Goal: Information Seeking & Learning: Learn about a topic

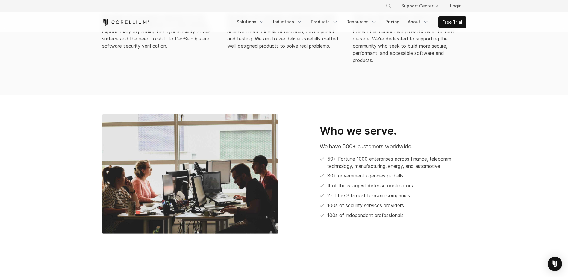
scroll to position [180, 0]
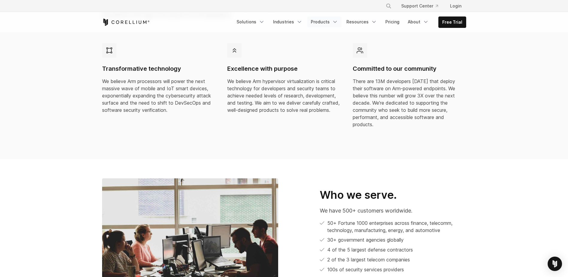
click at [330, 22] on link "Products" at bounding box center [324, 21] width 34 height 11
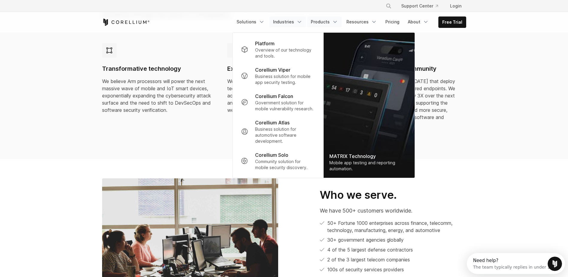
scroll to position [0, 0]
click at [253, 19] on link "Solutions" at bounding box center [250, 21] width 35 height 11
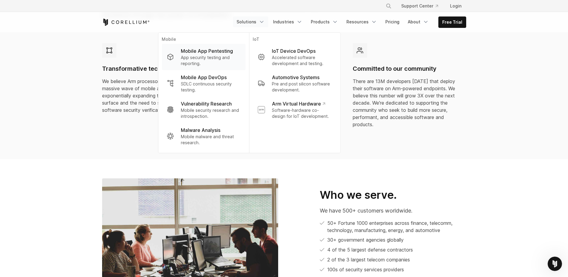
click at [231, 54] on p "Mobile App Pentesting" at bounding box center [207, 50] width 52 height 7
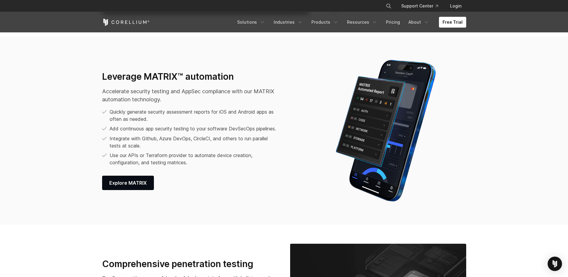
scroll to position [779, 0]
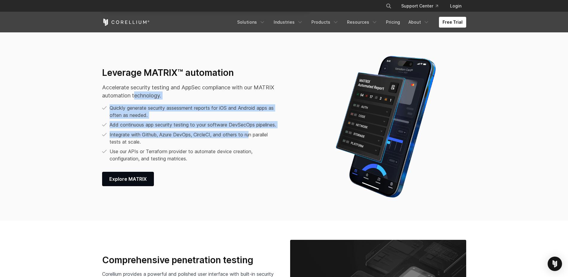
drag, startPoint x: 158, startPoint y: 91, endPoint x: 255, endPoint y: 143, distance: 109.6
click at [255, 143] on div "Leverage MATRIX™ automation Accelerate security testing and AppSec compliance w…" at bounding box center [206, 126] width 208 height 119
click at [256, 143] on p "Integrate with Github, Azure DevOps, CircleCI, and others to run parallel tests…" at bounding box center [195, 138] width 170 height 14
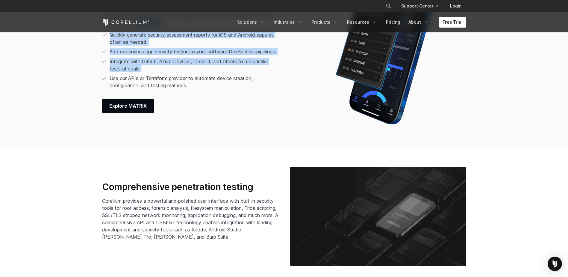
scroll to position [958, 0]
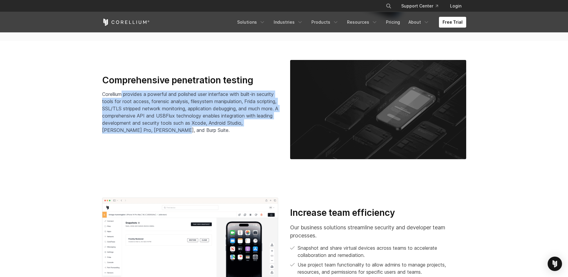
drag, startPoint x: 123, startPoint y: 92, endPoint x: 231, endPoint y: 131, distance: 115.1
click at [231, 131] on p "Corellium provides a powerful and polished user interface with built-in securit…" at bounding box center [190, 111] width 176 height 43
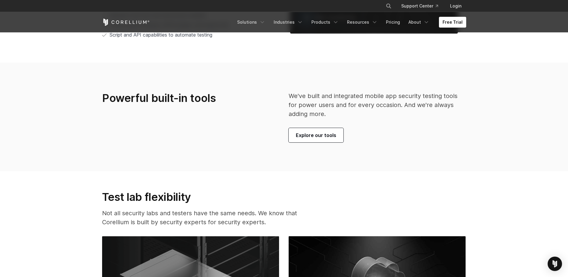
scroll to position [1377, 0]
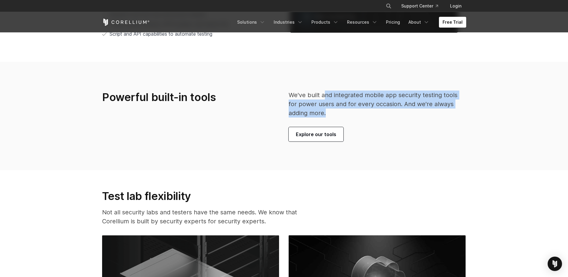
drag, startPoint x: 332, startPoint y: 95, endPoint x: 422, endPoint y: 112, distance: 91.3
click at [422, 112] on p "We've built and integrated mobile app security testing tools for power users an…" at bounding box center [378, 103] width 178 height 27
click at [422, 113] on p "We've built and integrated mobile app security testing tools for power users an…" at bounding box center [378, 103] width 178 height 27
click at [321, 132] on span "Explore our tools" at bounding box center [316, 134] width 40 height 7
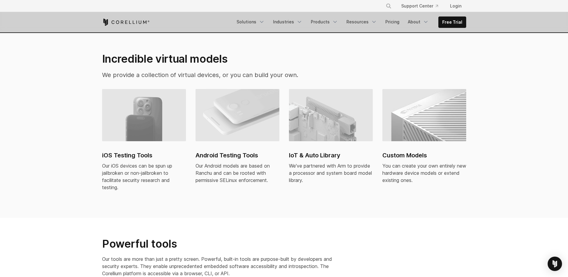
scroll to position [299, 0]
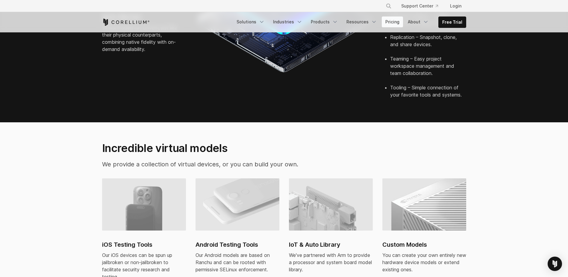
click at [388, 23] on link "Pricing" at bounding box center [392, 21] width 21 height 11
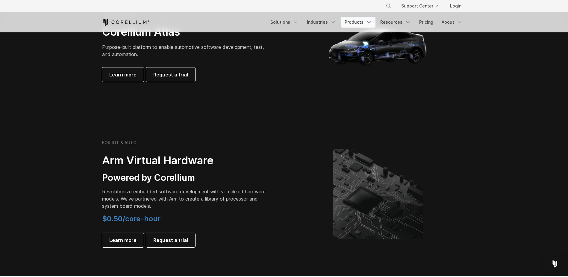
scroll to position [599, 0]
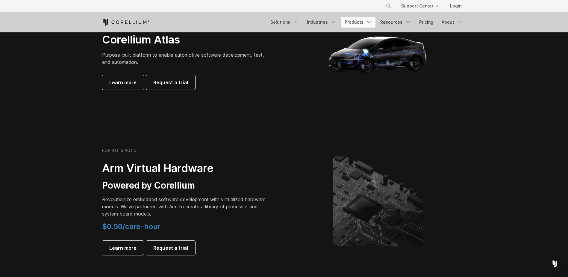
click at [355, 23] on link "Products" at bounding box center [358, 22] width 34 height 11
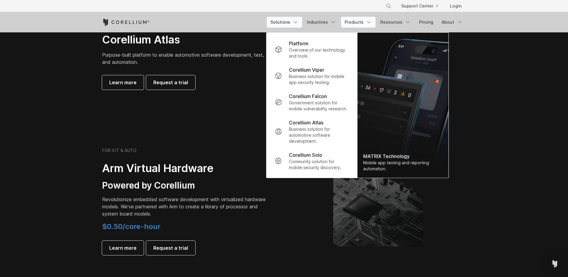
click at [287, 22] on link "Solutions" at bounding box center [284, 22] width 35 height 11
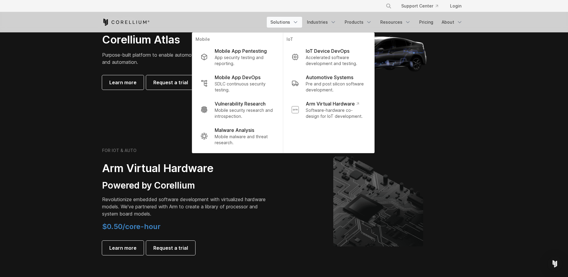
click at [252, 132] on p "Malware Analysis" at bounding box center [235, 129] width 40 height 7
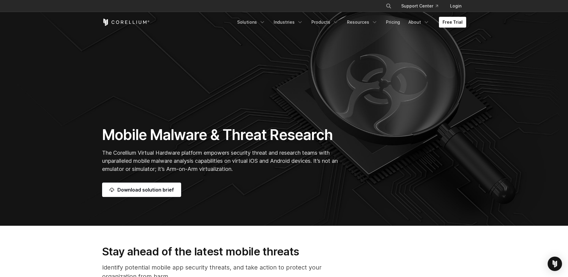
scroll to position [90, 0]
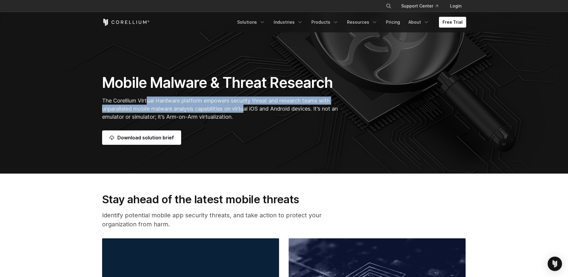
drag, startPoint x: 178, startPoint y: 98, endPoint x: 248, endPoint y: 111, distance: 70.8
click at [248, 111] on span "The Corellium Virtual Hardware platform empowers security threat and research t…" at bounding box center [220, 108] width 236 height 22
click at [248, 112] on p "The Corellium Virtual Hardware platform empowers security threat and research t…" at bounding box center [221, 108] width 239 height 24
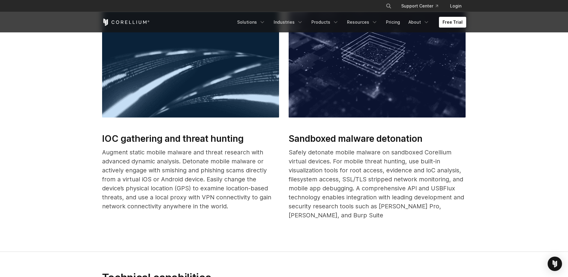
scroll to position [329, 0]
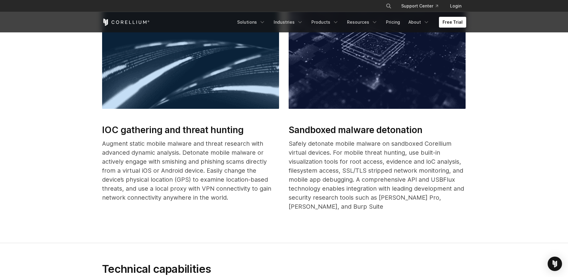
drag, startPoint x: 196, startPoint y: 149, endPoint x: 228, endPoint y: 167, distance: 37.7
click at [228, 167] on p "Augment static mobile malware and threat research with advanced dynamic analysi…" at bounding box center [190, 170] width 177 height 63
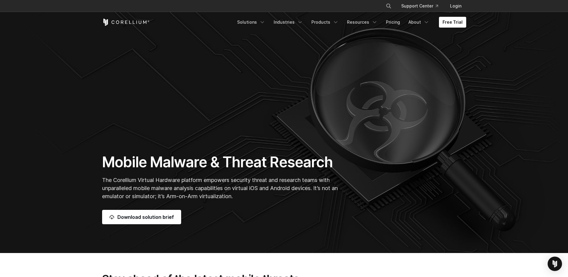
scroll to position [0, 0]
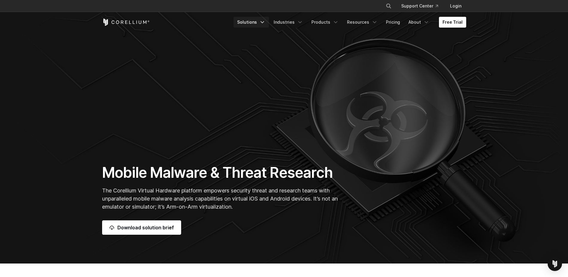
click at [249, 19] on link "Solutions" at bounding box center [251, 22] width 35 height 11
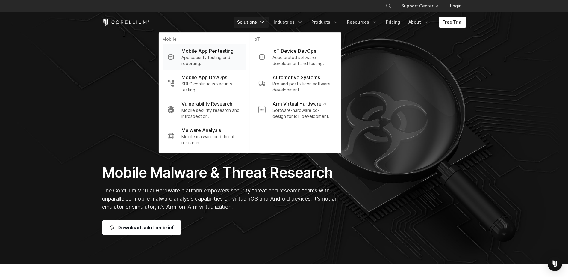
click at [219, 64] on p "App security testing and reporting." at bounding box center [211, 60] width 60 height 12
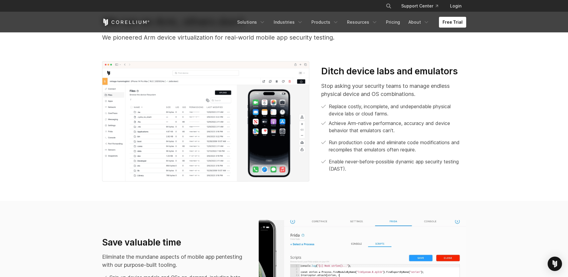
scroll to position [269, 0]
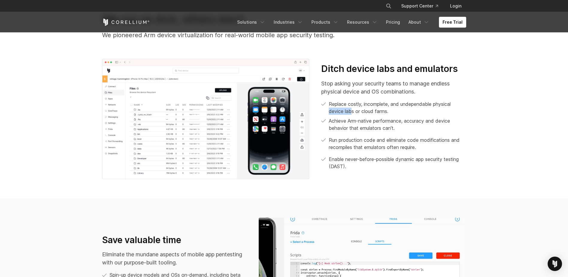
drag, startPoint x: 352, startPoint y: 107, endPoint x: 455, endPoint y: 106, distance: 102.7
click at [455, 106] on p "Replace costly, incomplete, and undependable physical device labs or cloud farm…" at bounding box center [397, 107] width 137 height 14
click at [455, 107] on p "Replace costly, incomplete, and undependable physical device labs or cloud farm…" at bounding box center [397, 107] width 137 height 14
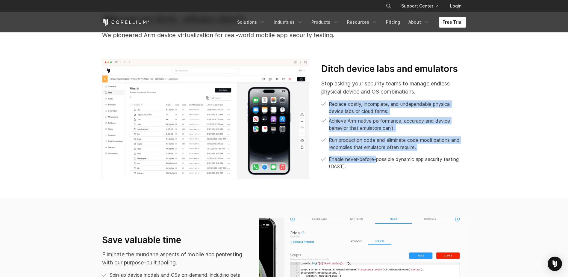
drag, startPoint x: 330, startPoint y: 104, endPoint x: 381, endPoint y: 162, distance: 77.6
click at [380, 161] on div "Stop asking your security teams to manage endless physical device and OS combin…" at bounding box center [393, 124] width 145 height 90
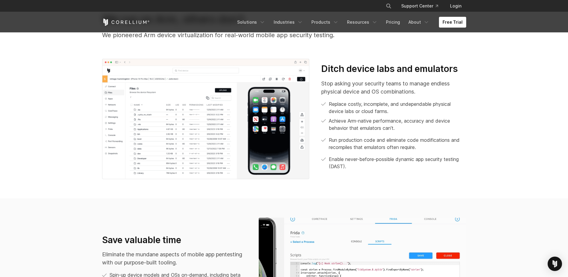
click at [381, 162] on p "Enable never-before-possible dynamic app security testing (DAST)." at bounding box center [397, 162] width 137 height 14
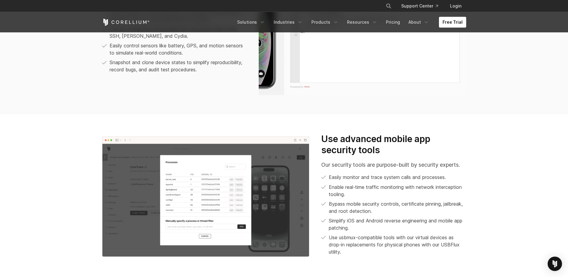
scroll to position [539, 0]
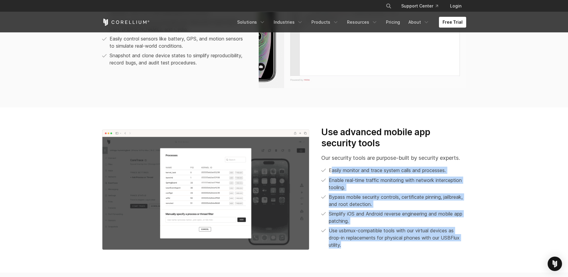
drag, startPoint x: 330, startPoint y: 169, endPoint x: 410, endPoint y: 260, distance: 120.8
click at [410, 260] on section "Use advanced mobile app security tools Our security tools are purpose-built by …" at bounding box center [284, 189] width 568 height 165
drag, startPoint x: 410, startPoint y: 260, endPoint x: 369, endPoint y: 242, distance: 44.2
click at [369, 242] on span "Use usbmux-compatible tools with our virtual devices as drop-in replacements fo…" at bounding box center [397, 238] width 137 height 22
drag, startPoint x: 375, startPoint y: 246, endPoint x: 330, endPoint y: 173, distance: 85.9
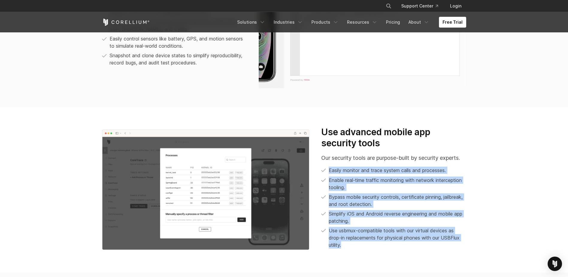
click at [329, 172] on ul "Easily monitor and trace system calls and processes. Enable real-time traffic m…" at bounding box center [393, 207] width 145 height 82
drag, startPoint x: 330, startPoint y: 173, endPoint x: 363, endPoint y: 184, distance: 34.8
click at [363, 184] on p "Enable real-time traffic monitoring with network interception tooling." at bounding box center [397, 183] width 137 height 14
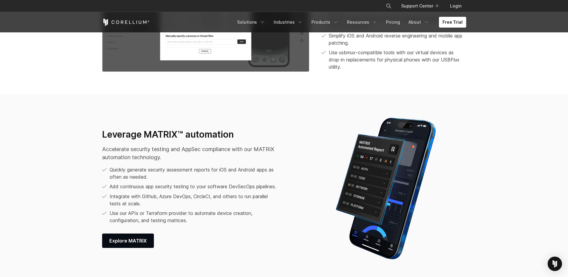
scroll to position [719, 0]
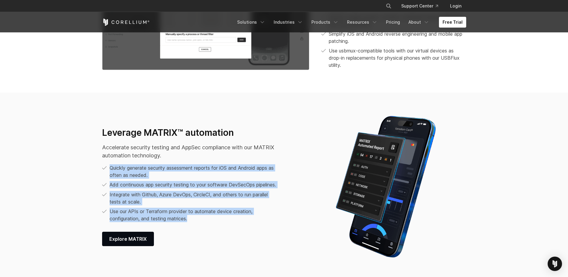
drag, startPoint x: 110, startPoint y: 166, endPoint x: 240, endPoint y: 224, distance: 142.2
click at [240, 224] on div "Leverage MATRIX™ automation Accelerate security testing and AppSec compliance w…" at bounding box center [205, 186] width 219 height 119
click at [240, 222] on li "Use our APIs or Terraform provider to automate device creation, configuration, …" at bounding box center [191, 215] width 178 height 14
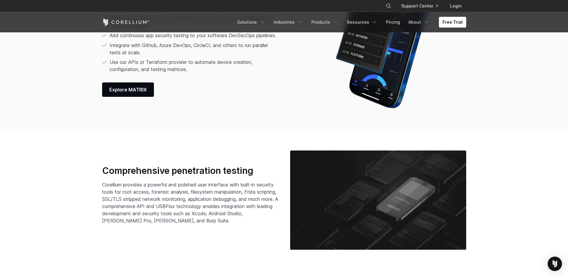
scroll to position [898, 0]
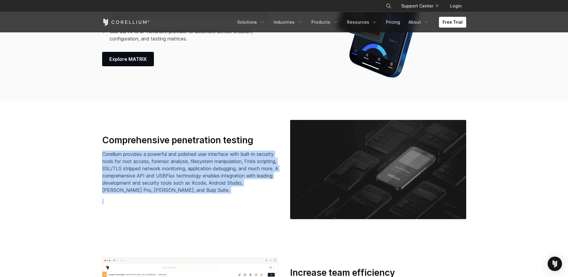
drag, startPoint x: 102, startPoint y: 157, endPoint x: 238, endPoint y: 195, distance: 141.1
click at [238, 195] on div "Comprehensive penetration testing Corellium provides a powerful and polished us…" at bounding box center [190, 169] width 188 height 70
drag, startPoint x: 238, startPoint y: 195, endPoint x: 200, endPoint y: 194, distance: 38.6
click at [200, 194] on div "Comprehensive penetration testing Corellium provides a powerful and polished us…" at bounding box center [190, 169] width 176 height 70
drag, startPoint x: 229, startPoint y: 193, endPoint x: 102, endPoint y: 155, distance: 132.5
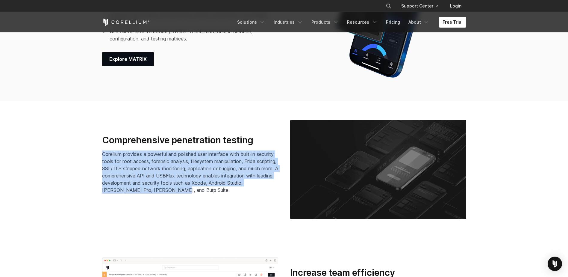
click at [102, 155] on p "Corellium provides a powerful and polished user interface with built-in securit…" at bounding box center [190, 171] width 176 height 43
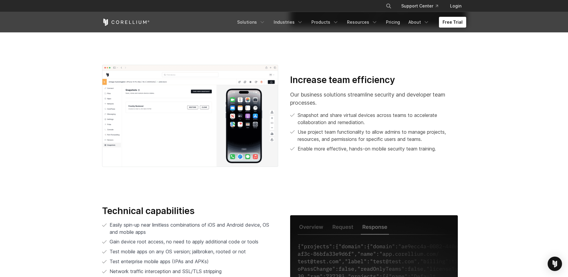
scroll to position [1108, 0]
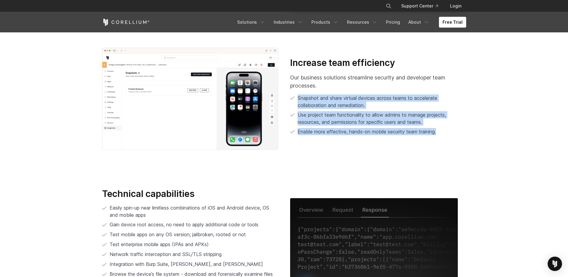
drag, startPoint x: 299, startPoint y: 99, endPoint x: 459, endPoint y: 136, distance: 164.3
click at [459, 136] on div "Increase team efficiency Our business solutions streamline security and develop…" at bounding box center [378, 98] width 188 height 83
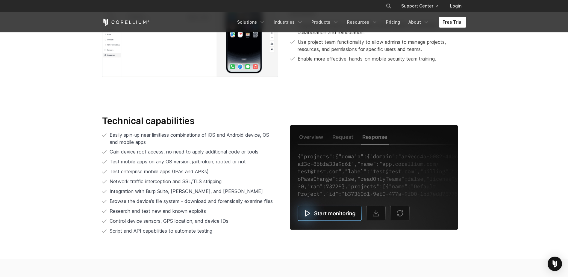
scroll to position [1198, 0]
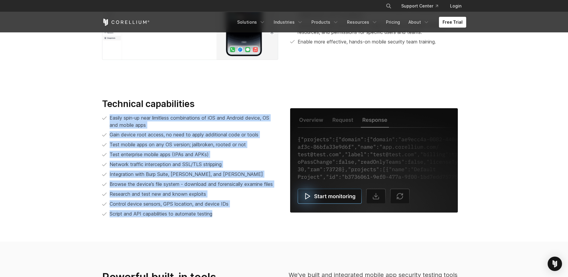
drag, startPoint x: 119, startPoint y: 120, endPoint x: 251, endPoint y: 220, distance: 165.9
click at [251, 220] on div "Technical capabilities Easily spin-up near limitless combinations of iOS and An…" at bounding box center [190, 160] width 188 height 124
drag, startPoint x: 251, startPoint y: 220, endPoint x: 200, endPoint y: 214, distance: 51.3
click at [200, 214] on span "Script and API capabilities to automate testing" at bounding box center [161, 214] width 103 height 6
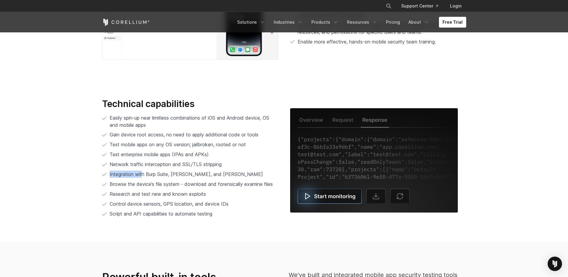
drag, startPoint x: 142, startPoint y: 173, endPoint x: 230, endPoint y: 173, distance: 88.3
click at [230, 173] on li "Integration with Burp Suite, [PERSON_NAME], and [PERSON_NAME]" at bounding box center [190, 173] width 176 height 7
drag, startPoint x: 147, startPoint y: 175, endPoint x: 169, endPoint y: 175, distance: 22.5
click at [169, 175] on span "Integration with Burp Suite, [PERSON_NAME], and [PERSON_NAME]" at bounding box center [186, 174] width 153 height 6
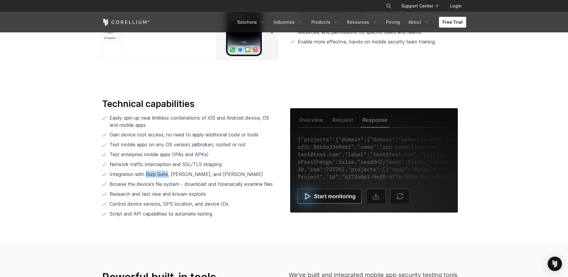
drag, startPoint x: 169, startPoint y: 175, endPoint x: 159, endPoint y: 174, distance: 10.3
copy span "Burp Suite"
click at [158, 173] on span "Integration with Burp Suite, [PERSON_NAME], and [PERSON_NAME]" at bounding box center [186, 174] width 153 height 6
drag, startPoint x: 119, startPoint y: 175, endPoint x: 211, endPoint y: 175, distance: 92.2
click at [211, 175] on span "Integration with Burp Suite, [PERSON_NAME], and [PERSON_NAME]" at bounding box center [186, 174] width 153 height 6
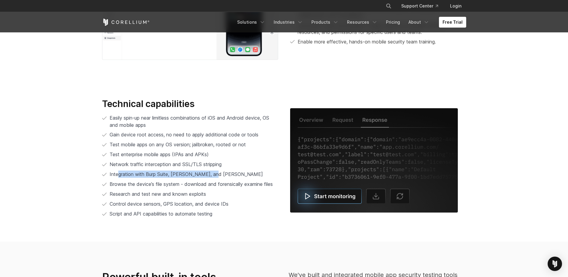
click at [211, 175] on span "Integration with Burp Suite, [PERSON_NAME], and [PERSON_NAME]" at bounding box center [186, 174] width 153 height 6
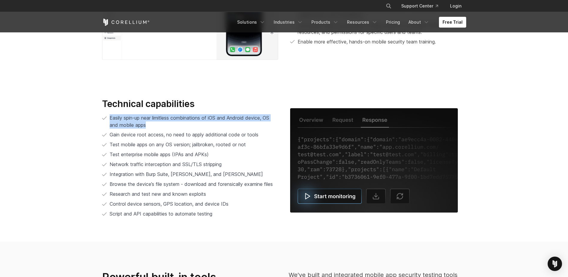
drag, startPoint x: 108, startPoint y: 121, endPoint x: 194, endPoint y: 125, distance: 85.4
click at [194, 125] on li "Easily spin-up near limitless combinations of iOS and Android device, OS and mo…" at bounding box center [190, 121] width 176 height 14
click at [194, 125] on p "Easily spin-up near limitless combinations of iOS and Android device, OS and mo…" at bounding box center [194, 121] width 169 height 14
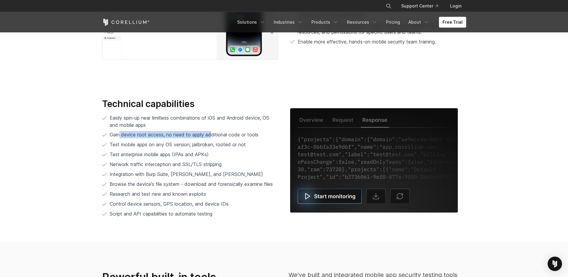
drag, startPoint x: 120, startPoint y: 137, endPoint x: 213, endPoint y: 138, distance: 92.8
click at [213, 138] on p "Gain device root access, no need to apply additional code or tools" at bounding box center [184, 134] width 149 height 7
drag, startPoint x: 136, startPoint y: 154, endPoint x: 211, endPoint y: 157, distance: 75.2
click at [211, 157] on li "Test enterprise mobile apps (IPAs and APKs)" at bounding box center [190, 154] width 176 height 7
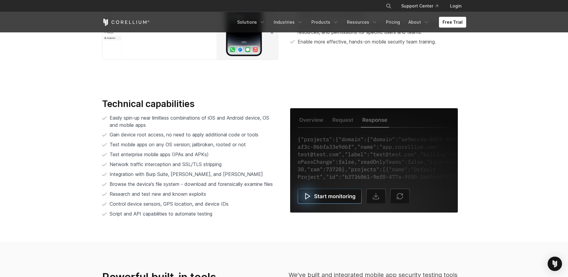
click at [211, 157] on li "Test enterprise mobile apps (IPAs and APKs)" at bounding box center [190, 154] width 176 height 7
drag, startPoint x: 128, startPoint y: 166, endPoint x: 202, endPoint y: 166, distance: 73.7
click at [202, 166] on span "Network traffic interception and SSL/TLS stripping" at bounding box center [166, 164] width 112 height 6
drag, startPoint x: 112, startPoint y: 176, endPoint x: 219, endPoint y: 174, distance: 106.6
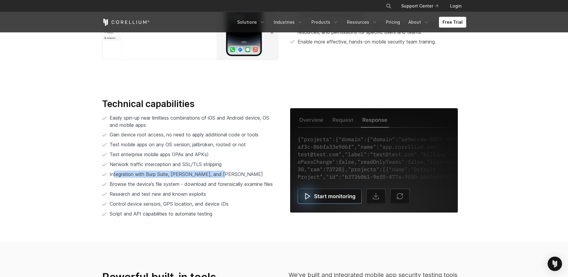
click at [219, 174] on span "Integration with Burp Suite, [PERSON_NAME], and [PERSON_NAME]" at bounding box center [186, 174] width 153 height 6
drag, startPoint x: 240, startPoint y: 174, endPoint x: 133, endPoint y: 174, distance: 107.5
click at [133, 174] on li "Integration with Burp Suite, [PERSON_NAME], and [PERSON_NAME]" at bounding box center [190, 173] width 176 height 7
drag, startPoint x: 133, startPoint y: 174, endPoint x: 208, endPoint y: 174, distance: 75.2
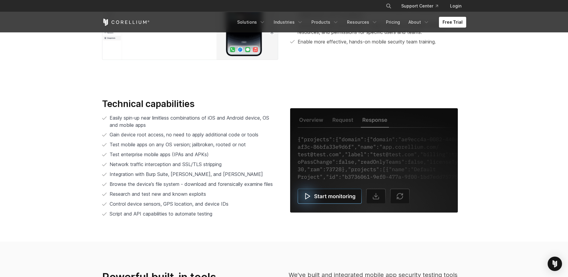
click at [208, 174] on span "Integration with Burp Suite, [PERSON_NAME], and [PERSON_NAME]" at bounding box center [186, 174] width 153 height 6
drag, startPoint x: 242, startPoint y: 174, endPoint x: 125, endPoint y: 174, distance: 117.1
click at [125, 174] on li "Integration with Burp Suite, [PERSON_NAME], and [PERSON_NAME]" at bounding box center [190, 173] width 176 height 7
drag, startPoint x: 125, startPoint y: 174, endPoint x: 236, endPoint y: 169, distance: 111.5
click at [236, 169] on ul "Easily spin-up near limitless combinations of iOS and Android device, OS and mo…" at bounding box center [190, 165] width 176 height 103
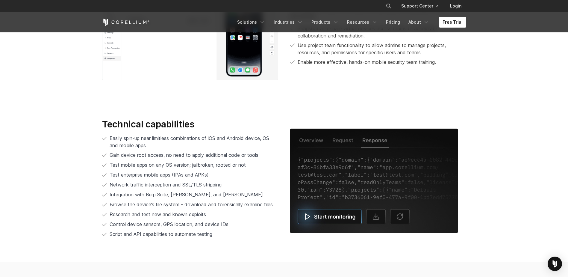
scroll to position [1168, 0]
